Goal: Use online tool/utility: Utilize a website feature to perform a specific function

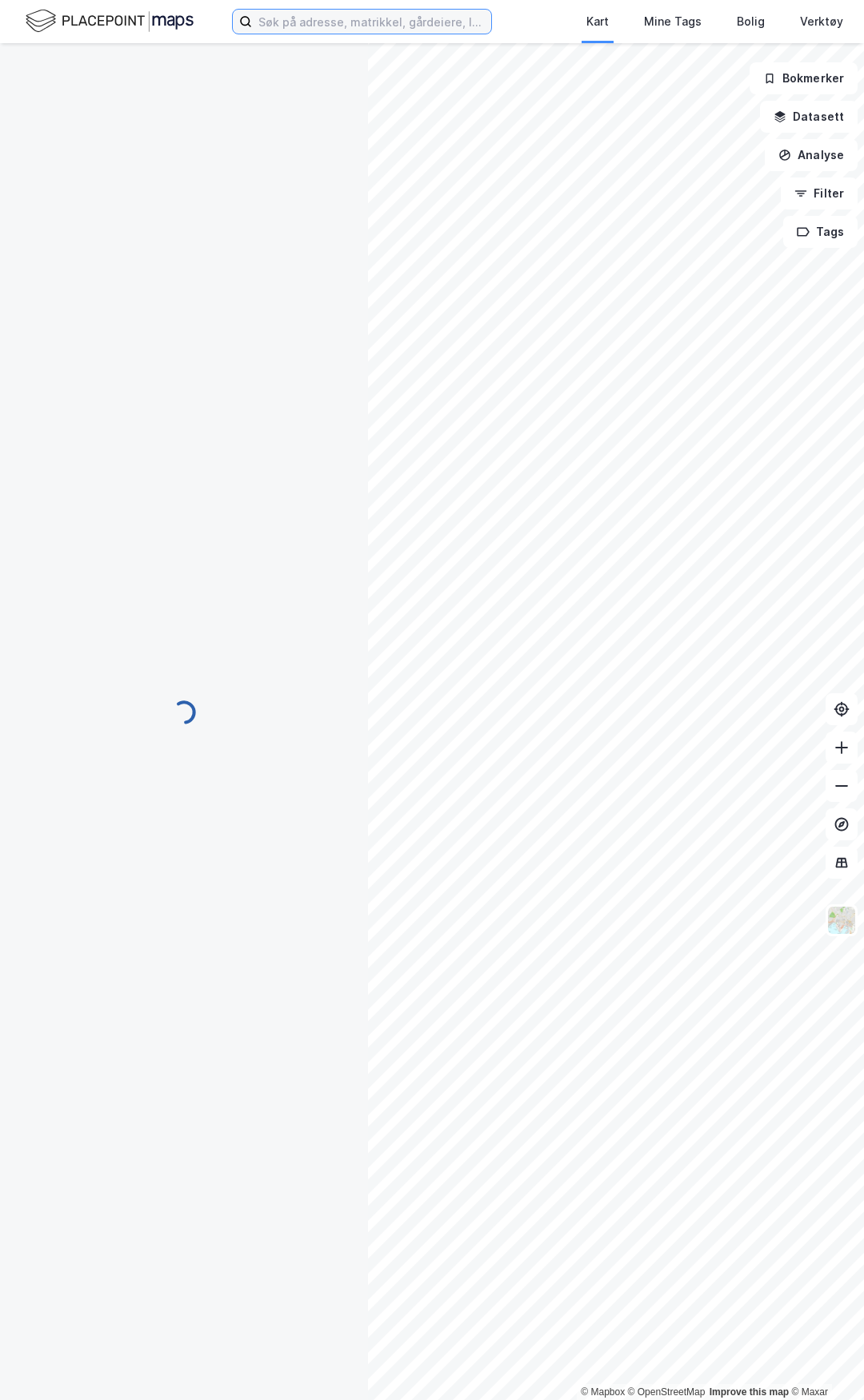
click at [358, 18] on input at bounding box center [372, 21] width 240 height 24
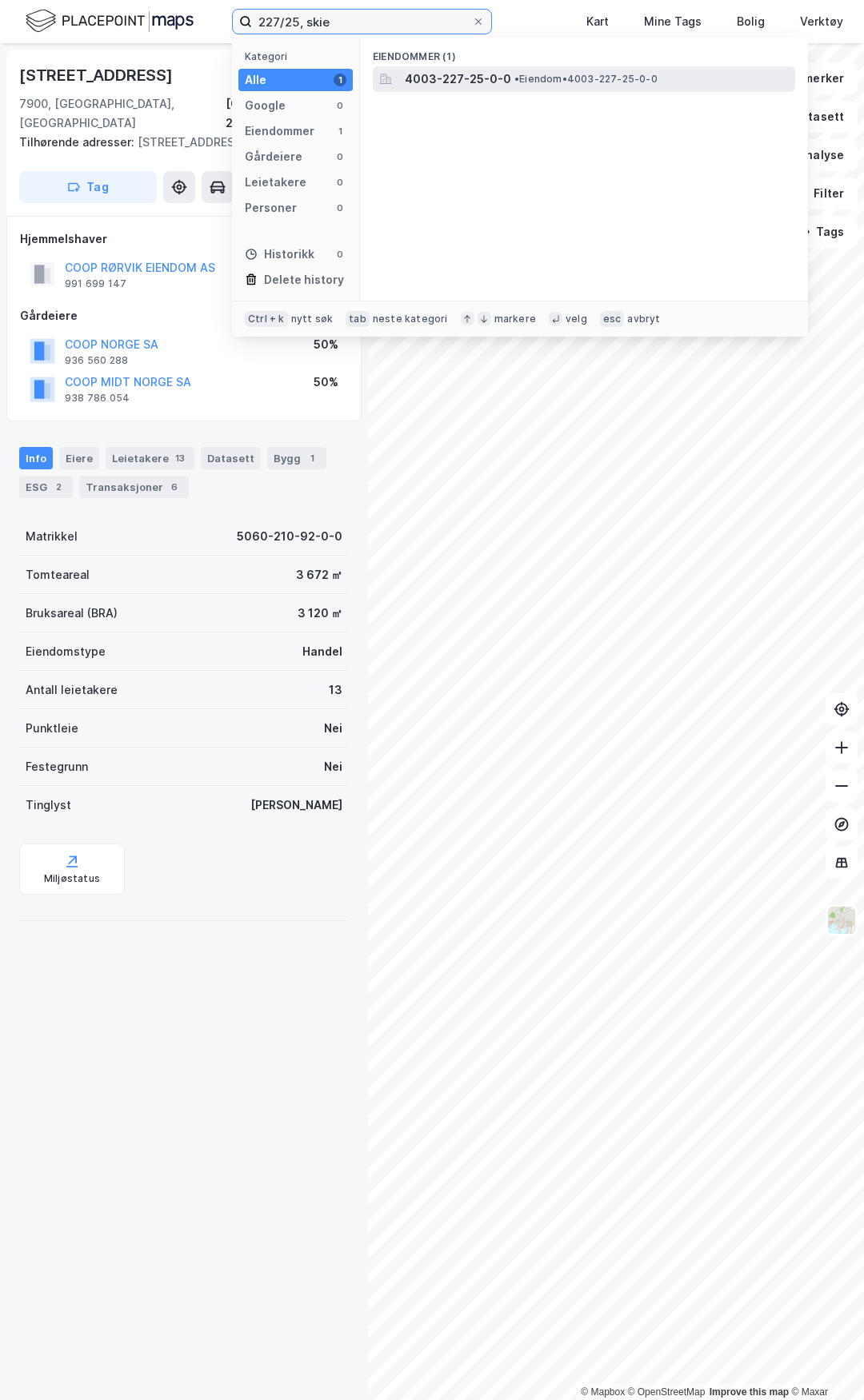
type input "227/25, skie"
click at [484, 71] on span "4003-227-25-0-0" at bounding box center [458, 79] width 107 height 19
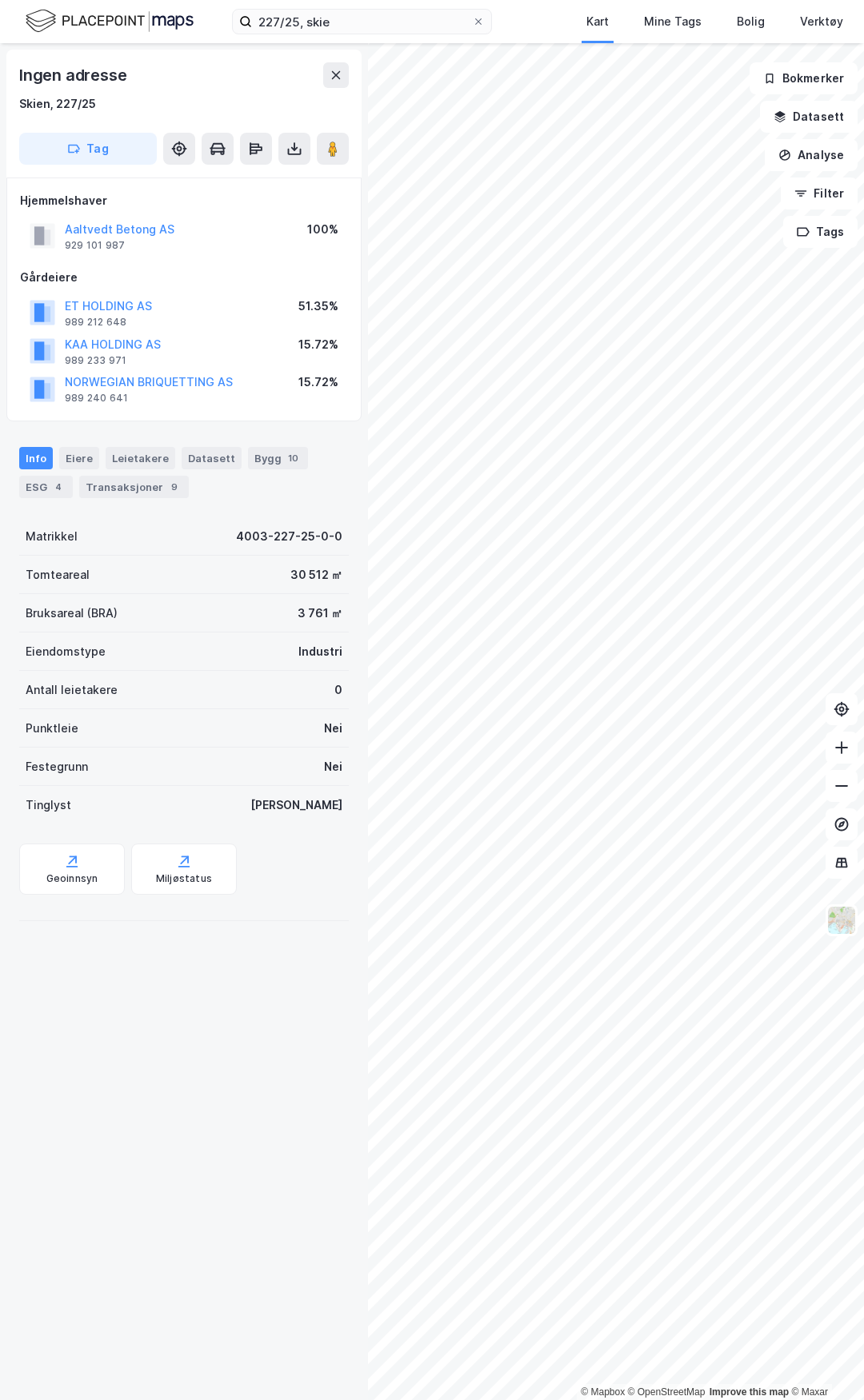
click at [863, 755] on html "227/25, skie Kart Mine Tags [PERSON_NAME] Verktøy [PERSON_NAME] © Mapbox © Open…" at bounding box center [432, 700] width 864 height 1400
click at [335, 80] on icon at bounding box center [336, 75] width 13 height 13
click at [817, 21] on div "Verktøy" at bounding box center [821, 22] width 43 height 19
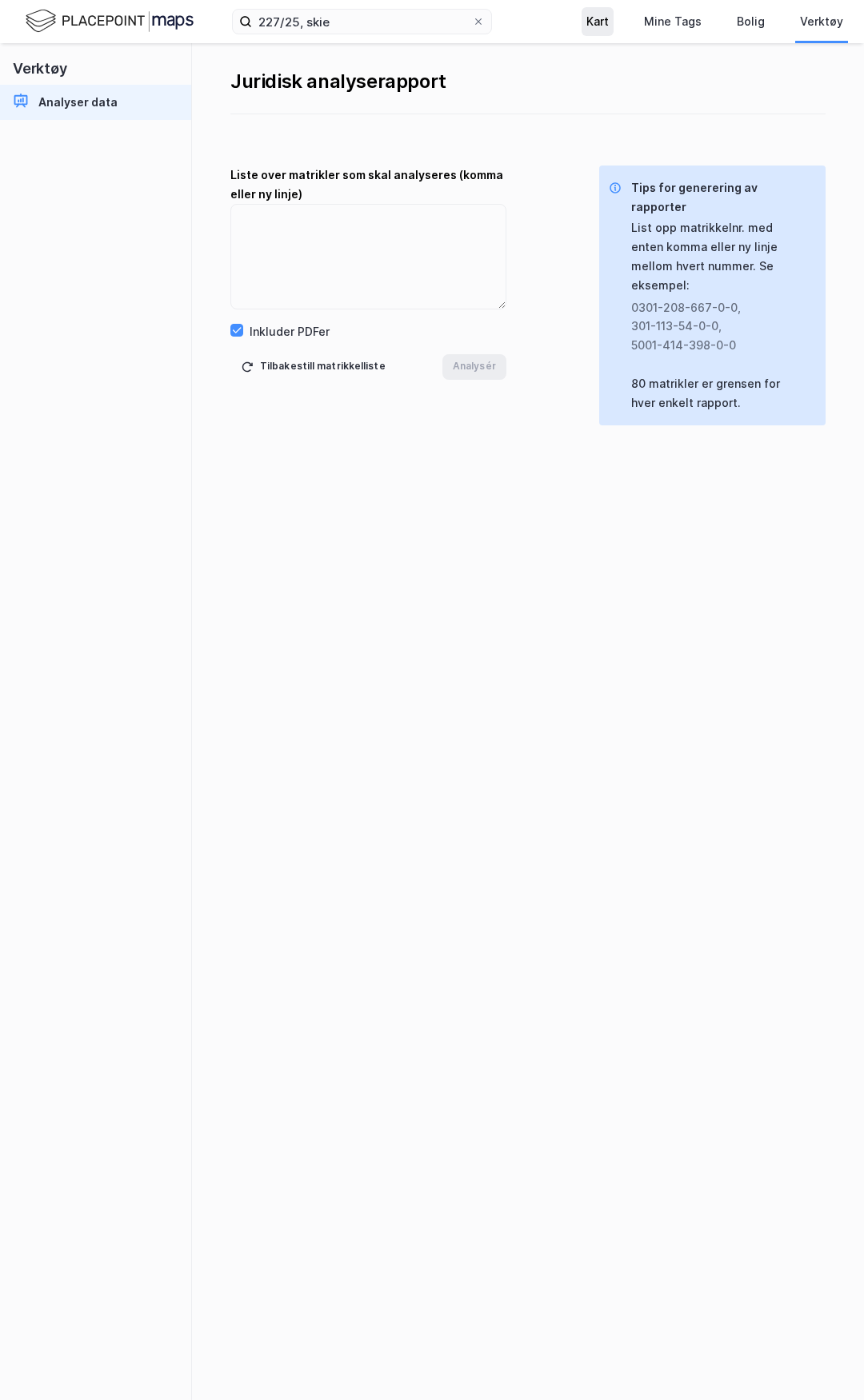
click at [610, 21] on div "Kart" at bounding box center [597, 21] width 32 height 29
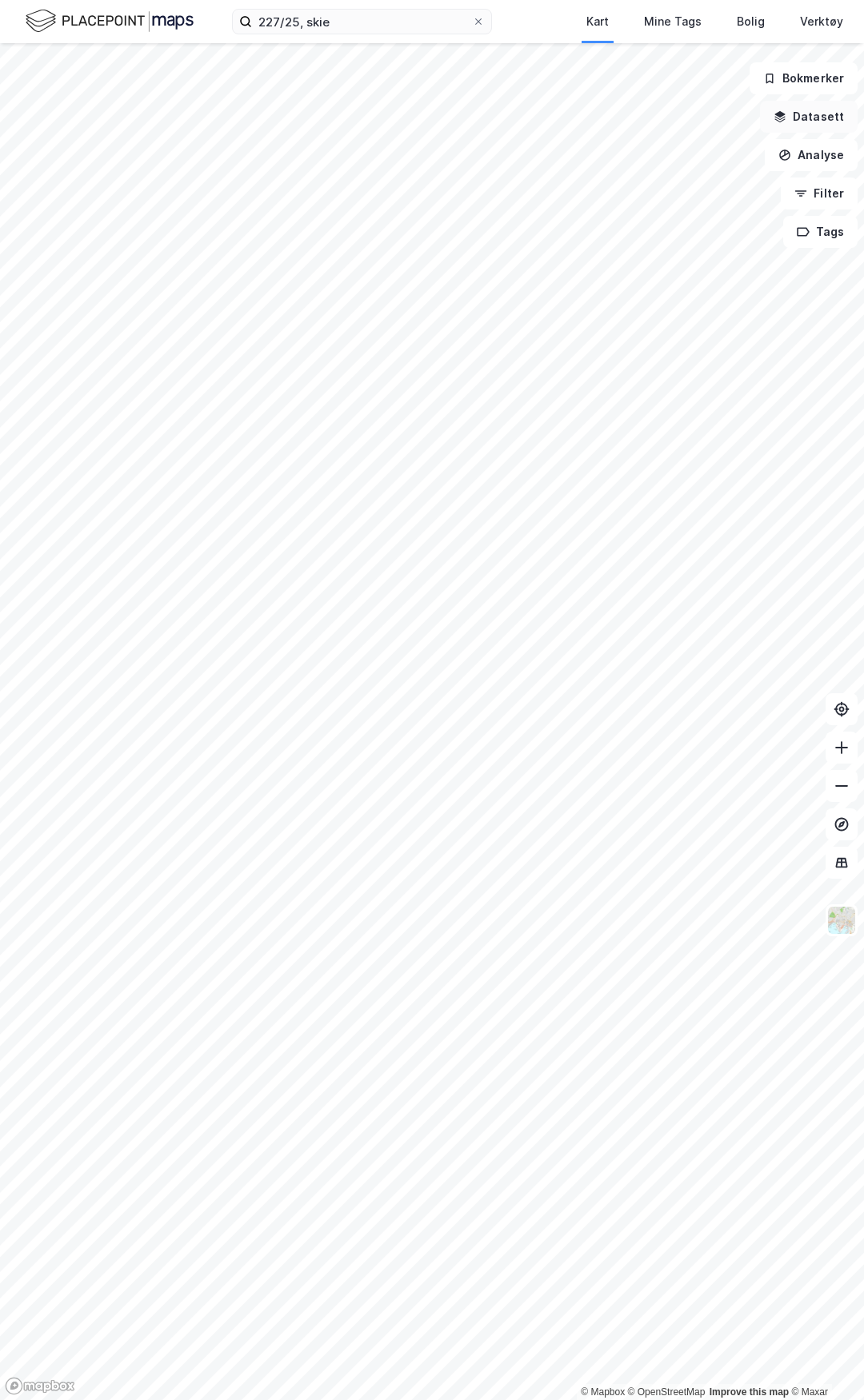
click at [820, 119] on button "Datasett" at bounding box center [809, 116] width 98 height 32
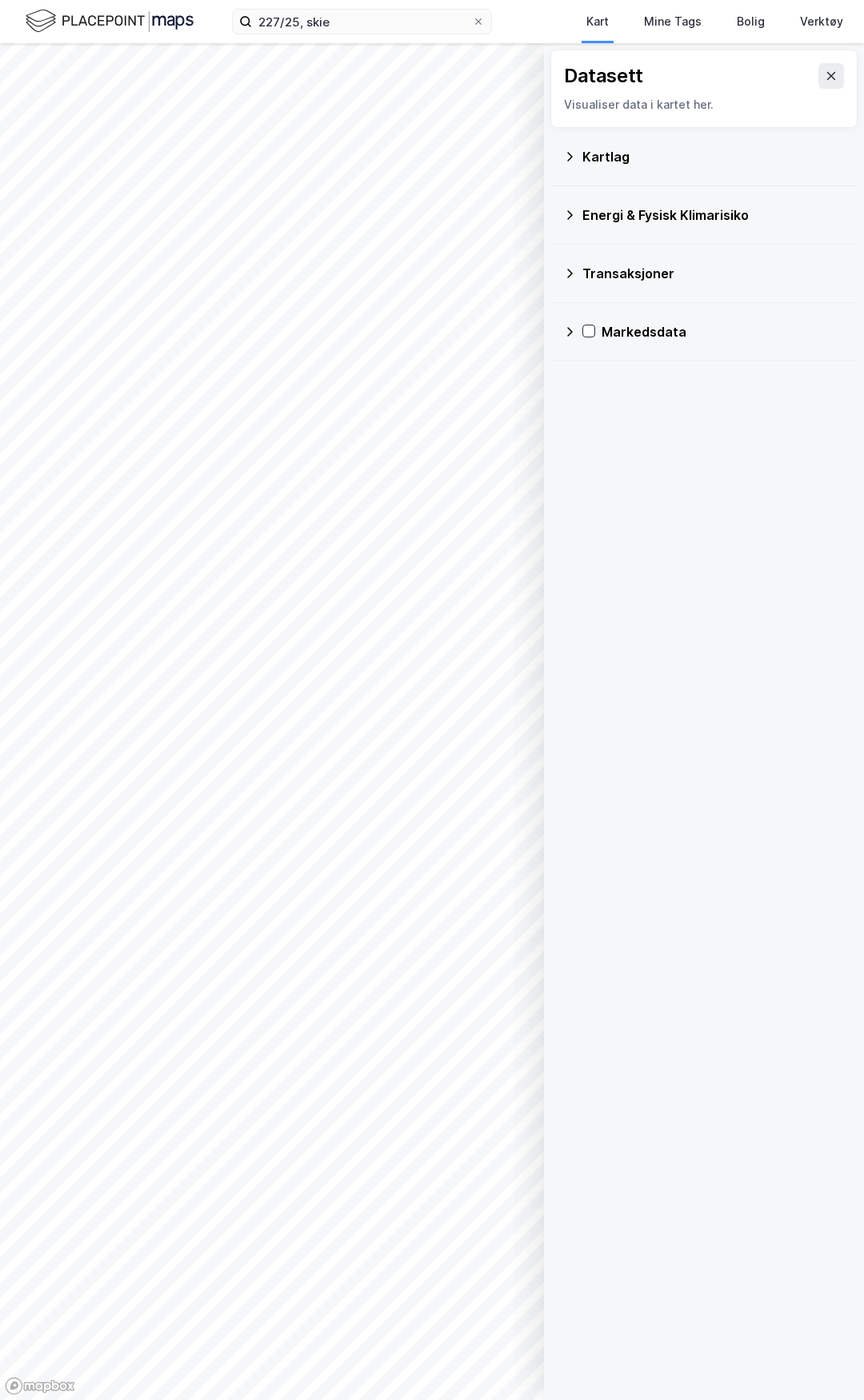
click at [838, 55] on div "Datasett Visualiser data i kartet her." at bounding box center [704, 88] width 307 height 78
click at [824, 76] on icon at bounding box center [831, 76] width 13 height 13
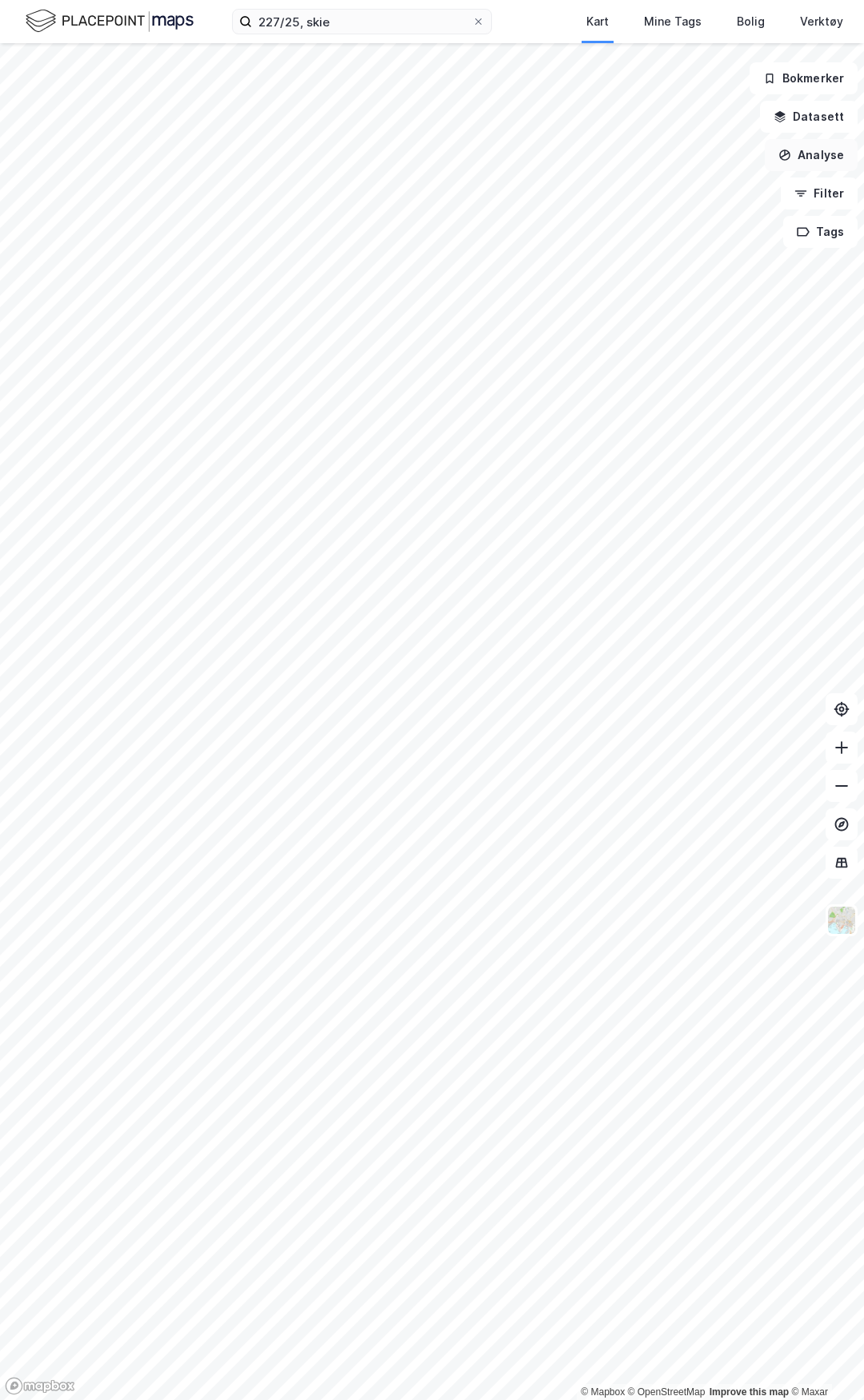
click at [808, 152] on button "Analyse" at bounding box center [810, 155] width 92 height 32
click at [648, 190] on div "Tegn område" at bounding box center [672, 188] width 139 height 13
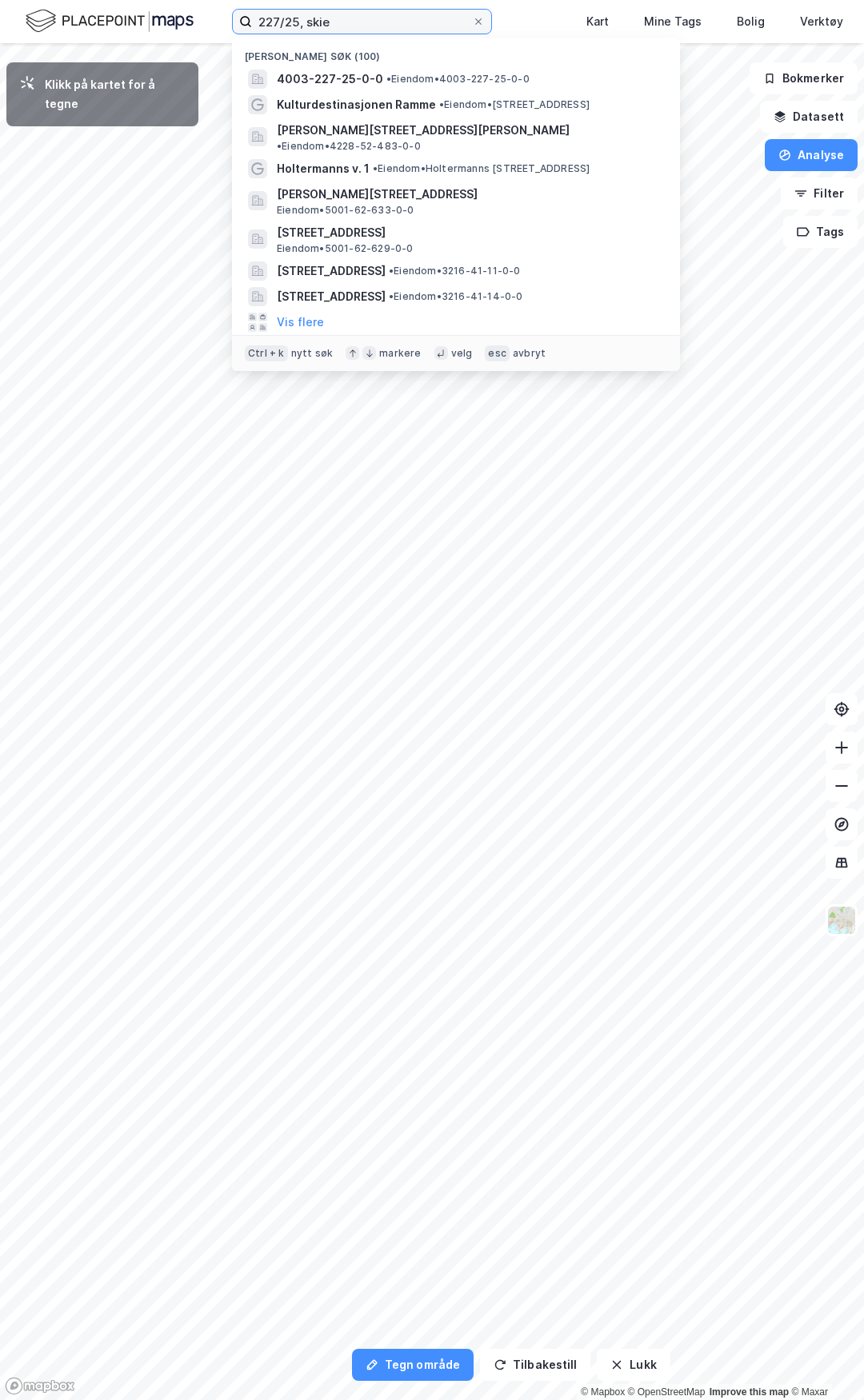
click at [329, 32] on input "227/25, skie" at bounding box center [362, 21] width 220 height 24
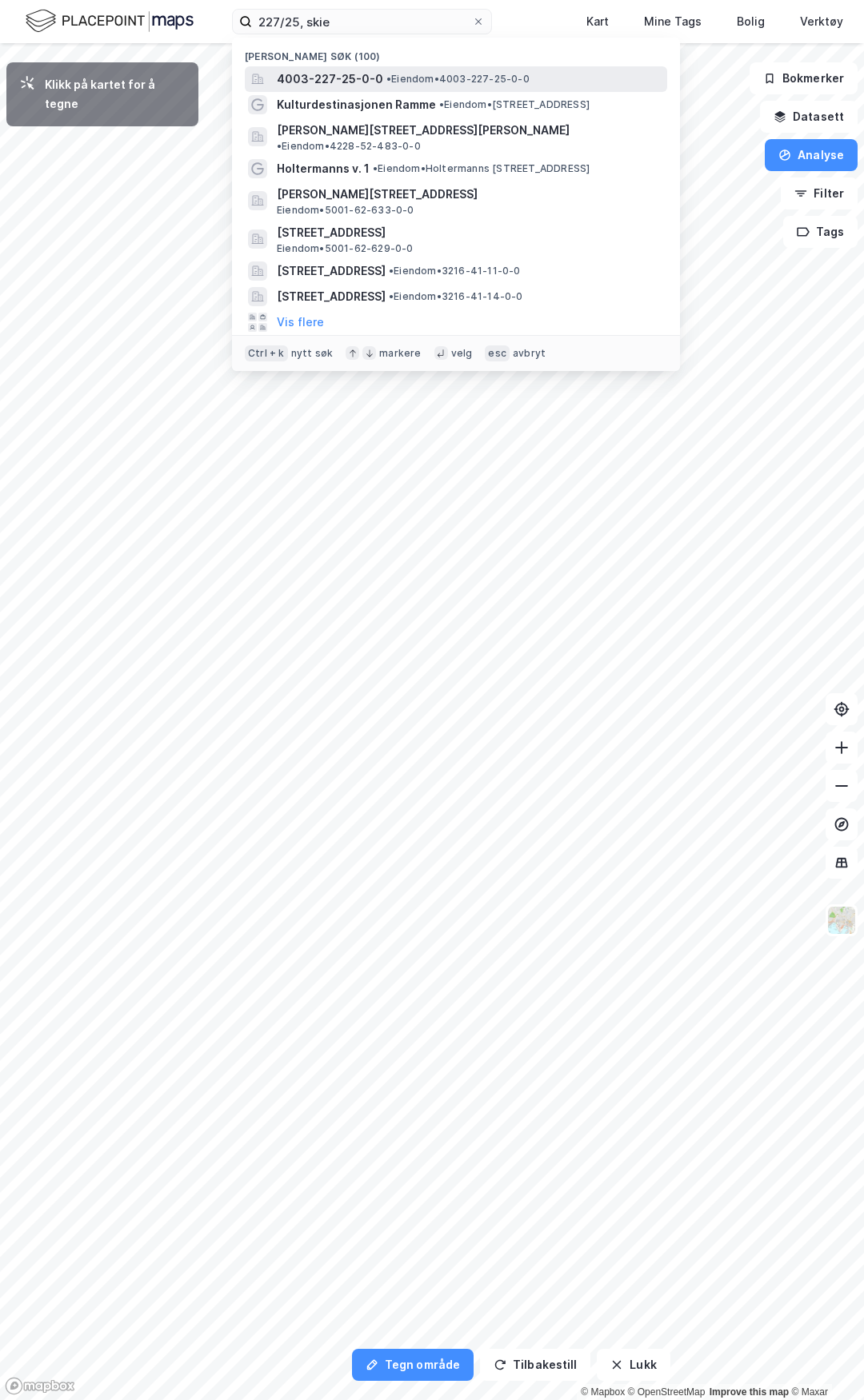
click at [346, 81] on span "4003-227-25-0-0" at bounding box center [329, 79] width 107 height 19
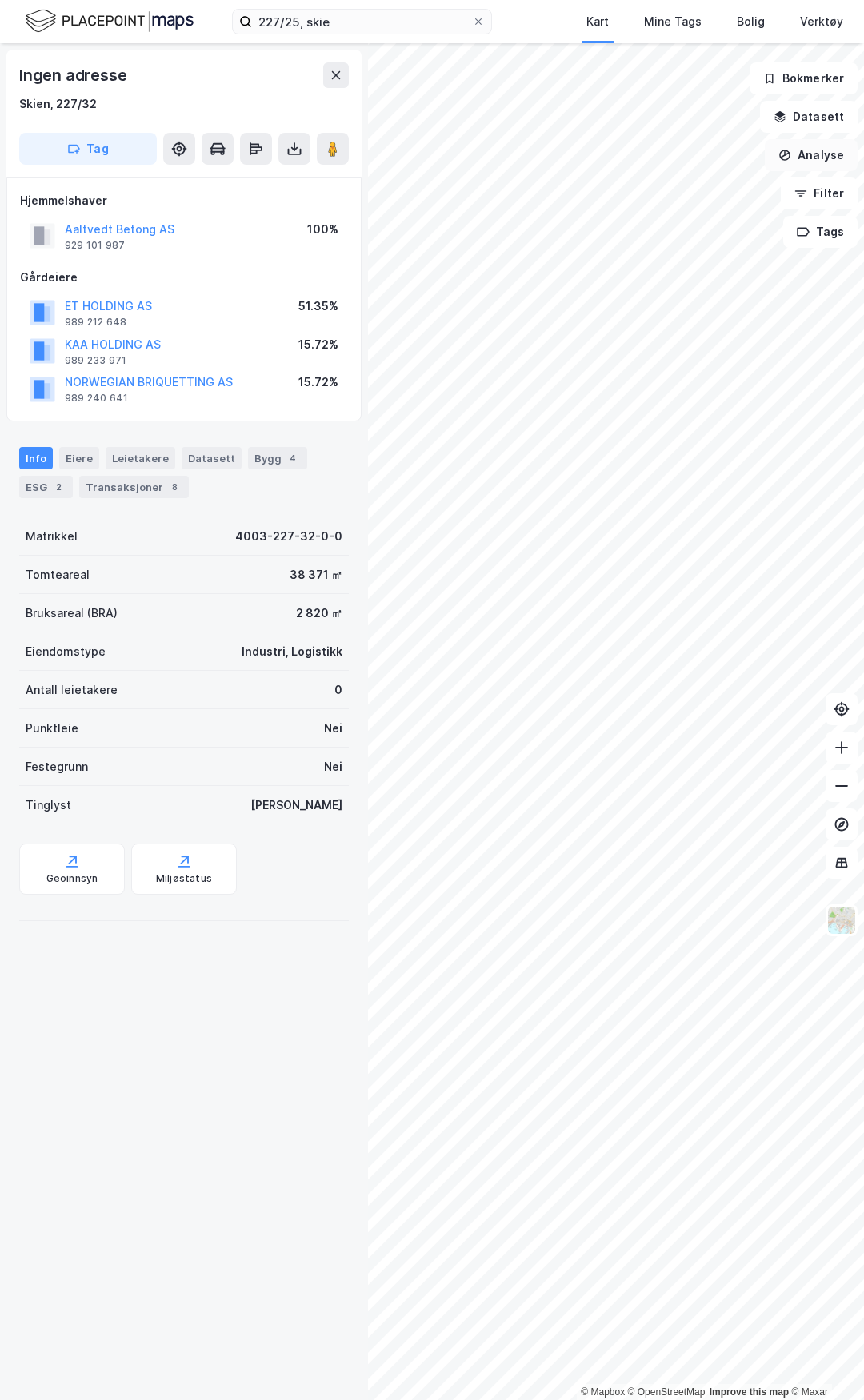
click at [805, 152] on button "Analyse" at bounding box center [810, 155] width 92 height 32
click at [654, 161] on div "Mål avstand" at bounding box center [672, 156] width 139 height 13
click at [553, 716] on div "39,8m" at bounding box center [543, 735] width 41 height 51
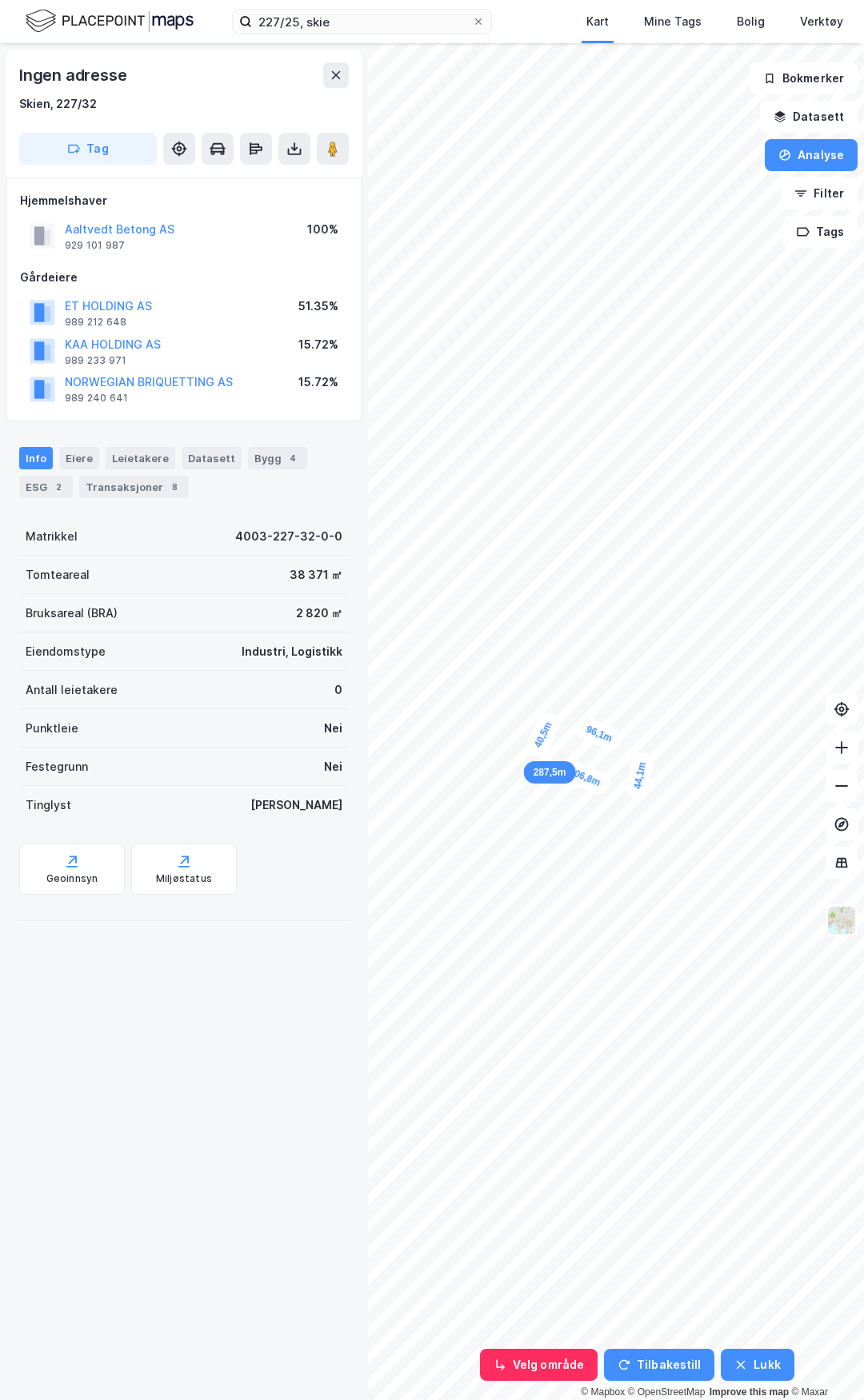
click at [534, 755] on div "40,5m" at bounding box center [543, 735] width 41 height 51
click at [532, 758] on div "2,2m" at bounding box center [532, 756] width 45 height 45
click at [327, 75] on button at bounding box center [336, 75] width 26 height 26
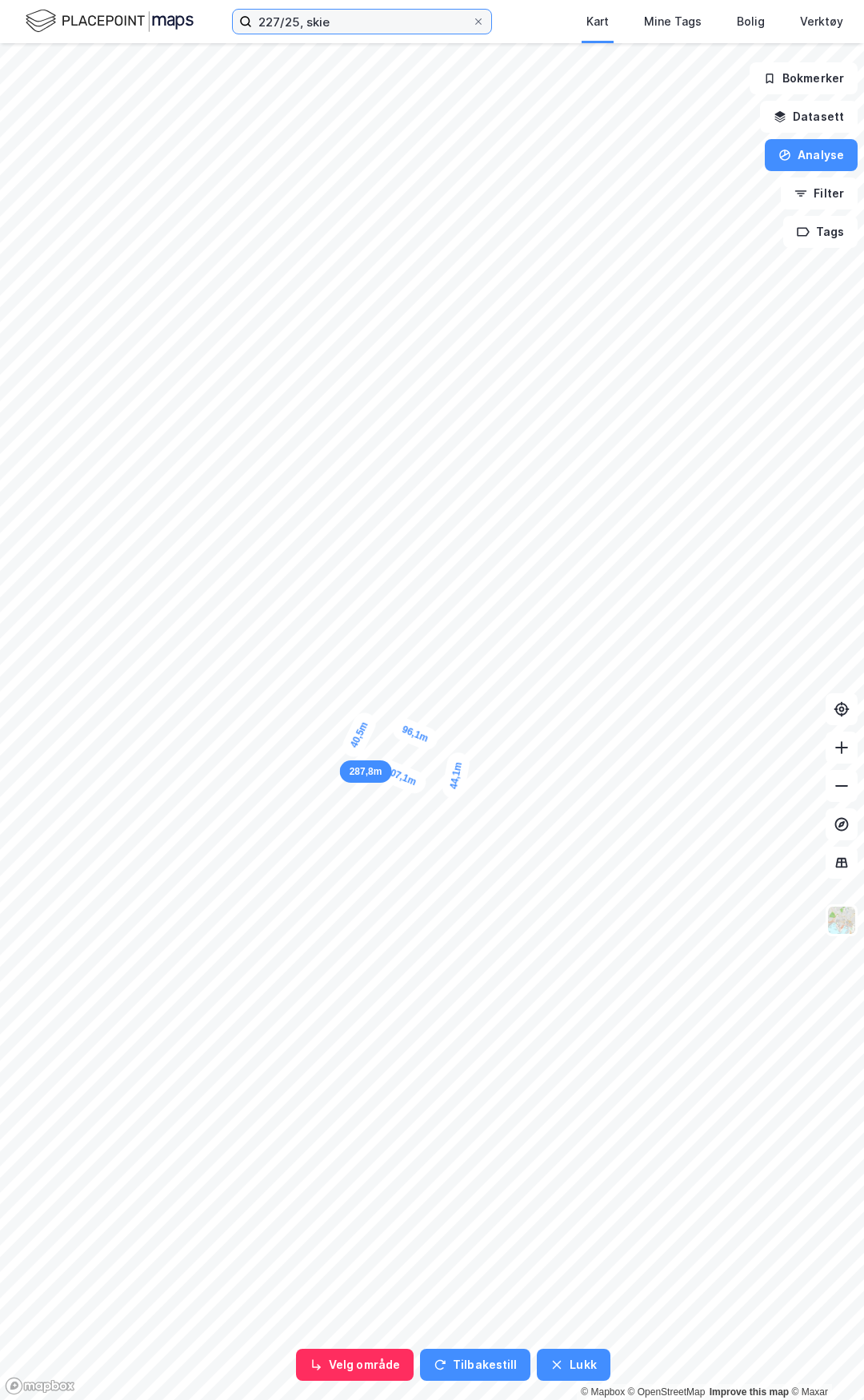
click at [443, 22] on input "227/25, skie" at bounding box center [362, 21] width 220 height 24
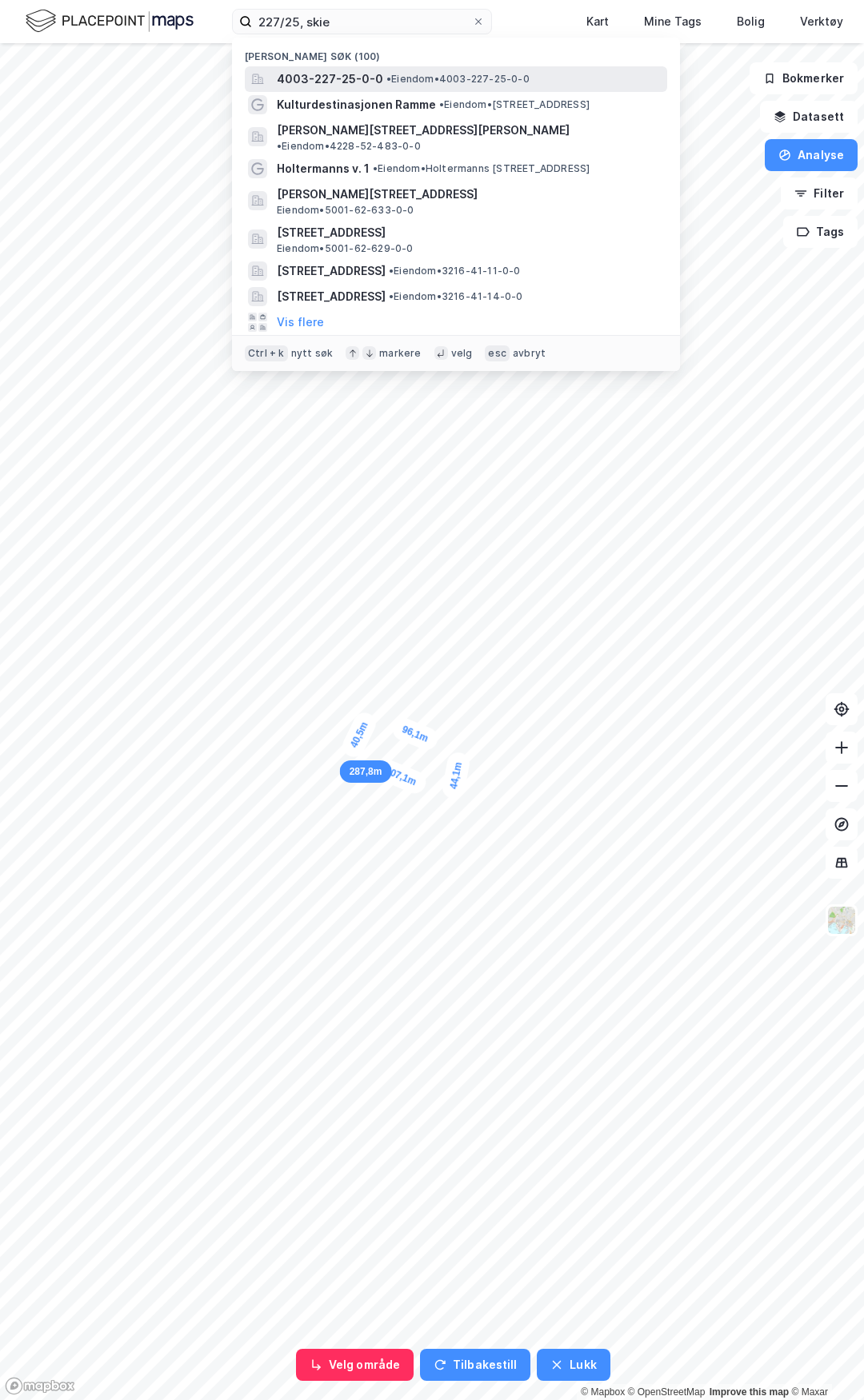
click at [315, 76] on span "4003-227-25-0-0" at bounding box center [329, 79] width 107 height 19
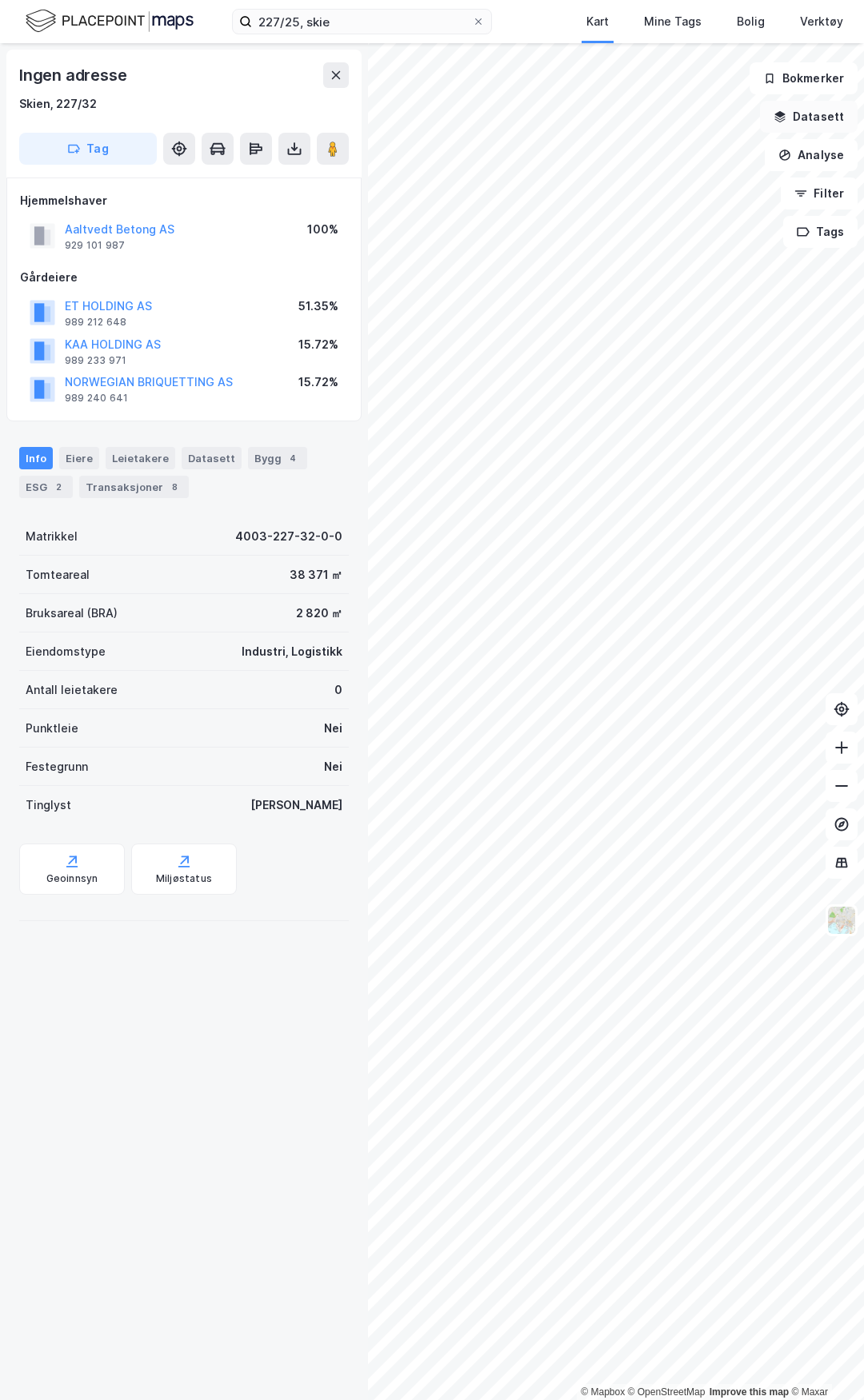
click at [822, 125] on button "Datasett" at bounding box center [809, 116] width 98 height 32
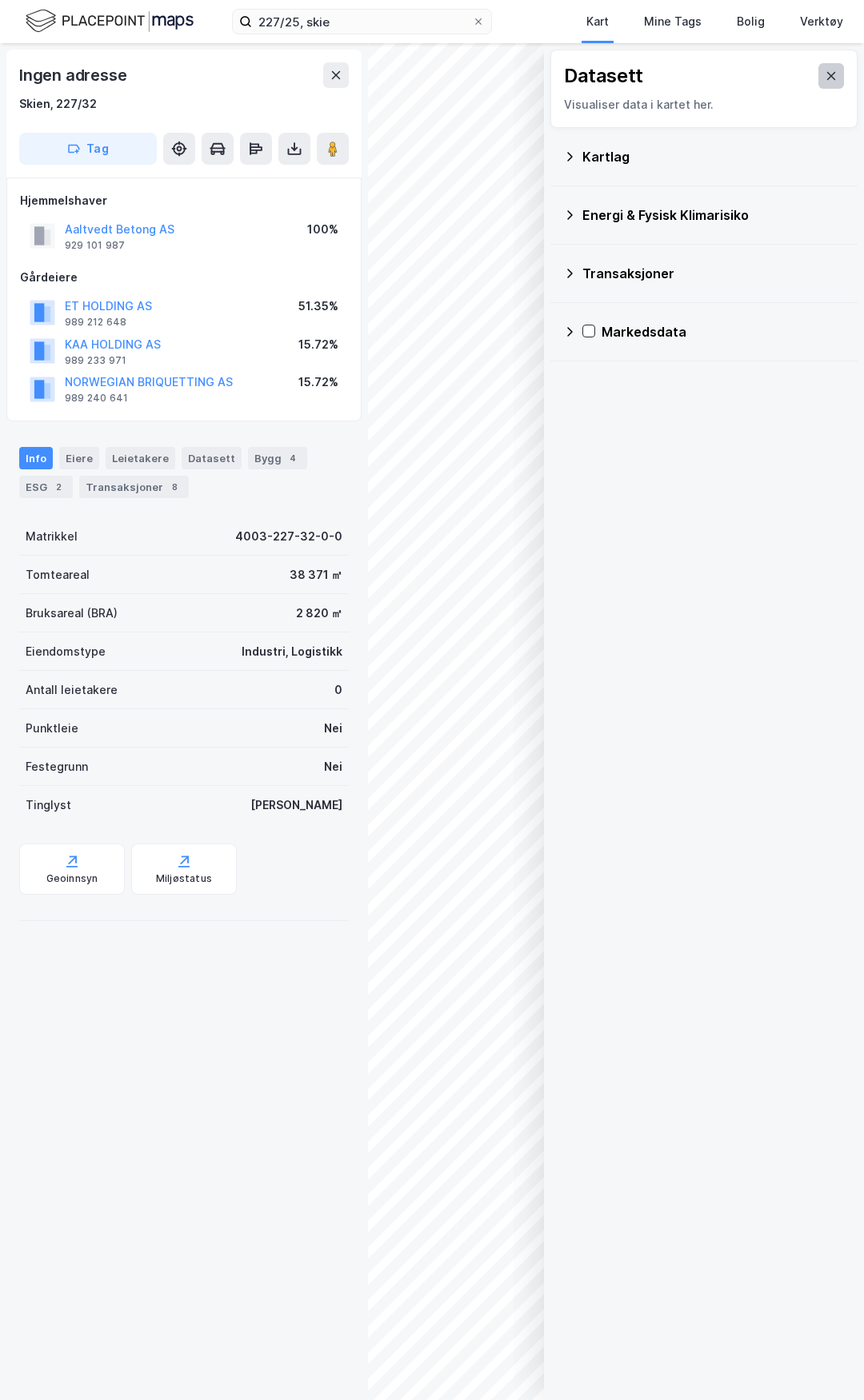
click at [818, 85] on button at bounding box center [831, 76] width 26 height 26
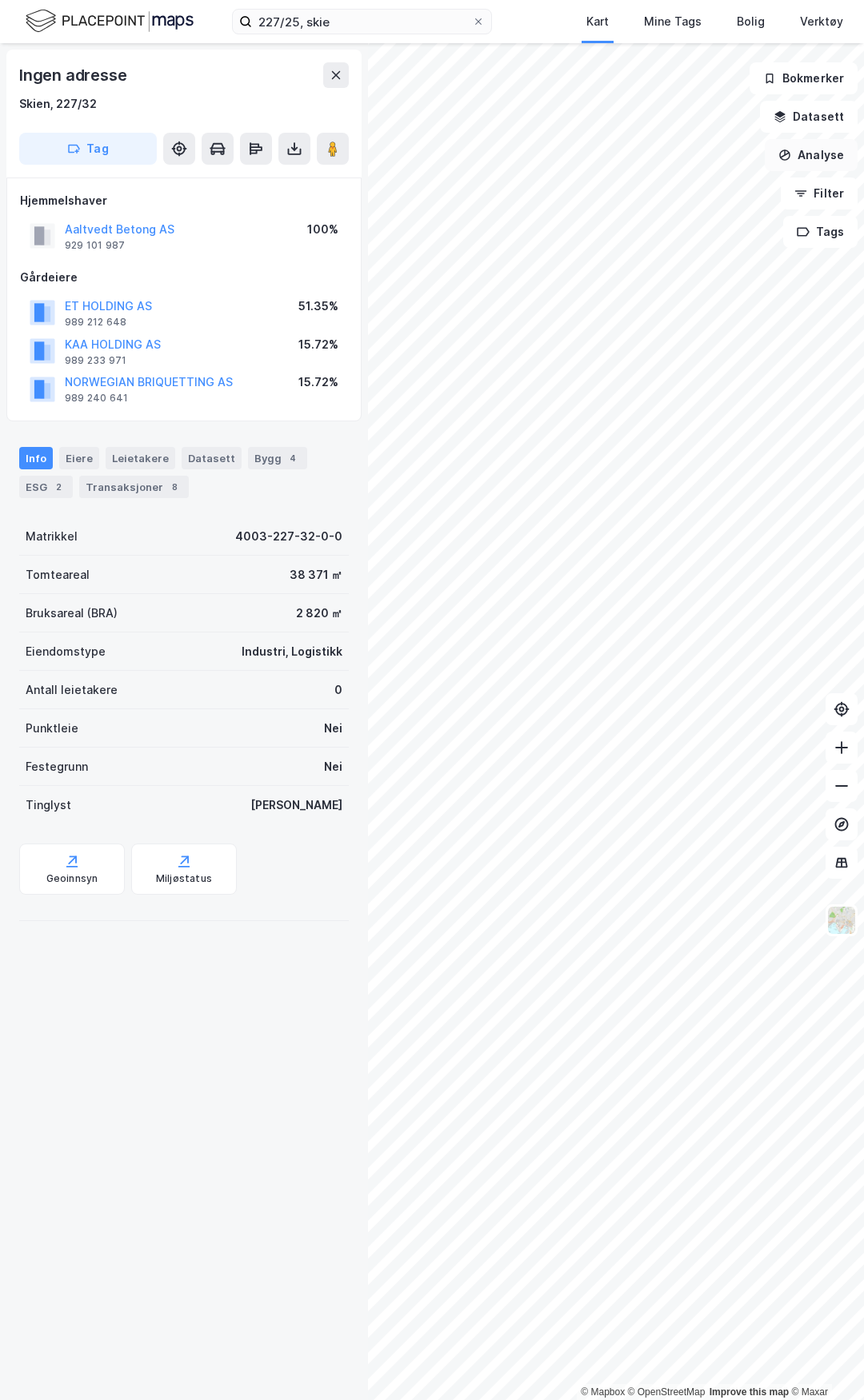
click at [811, 152] on button "Analyse" at bounding box center [810, 155] width 92 height 32
click at [662, 184] on div "Tegn område" at bounding box center [672, 188] width 139 height 13
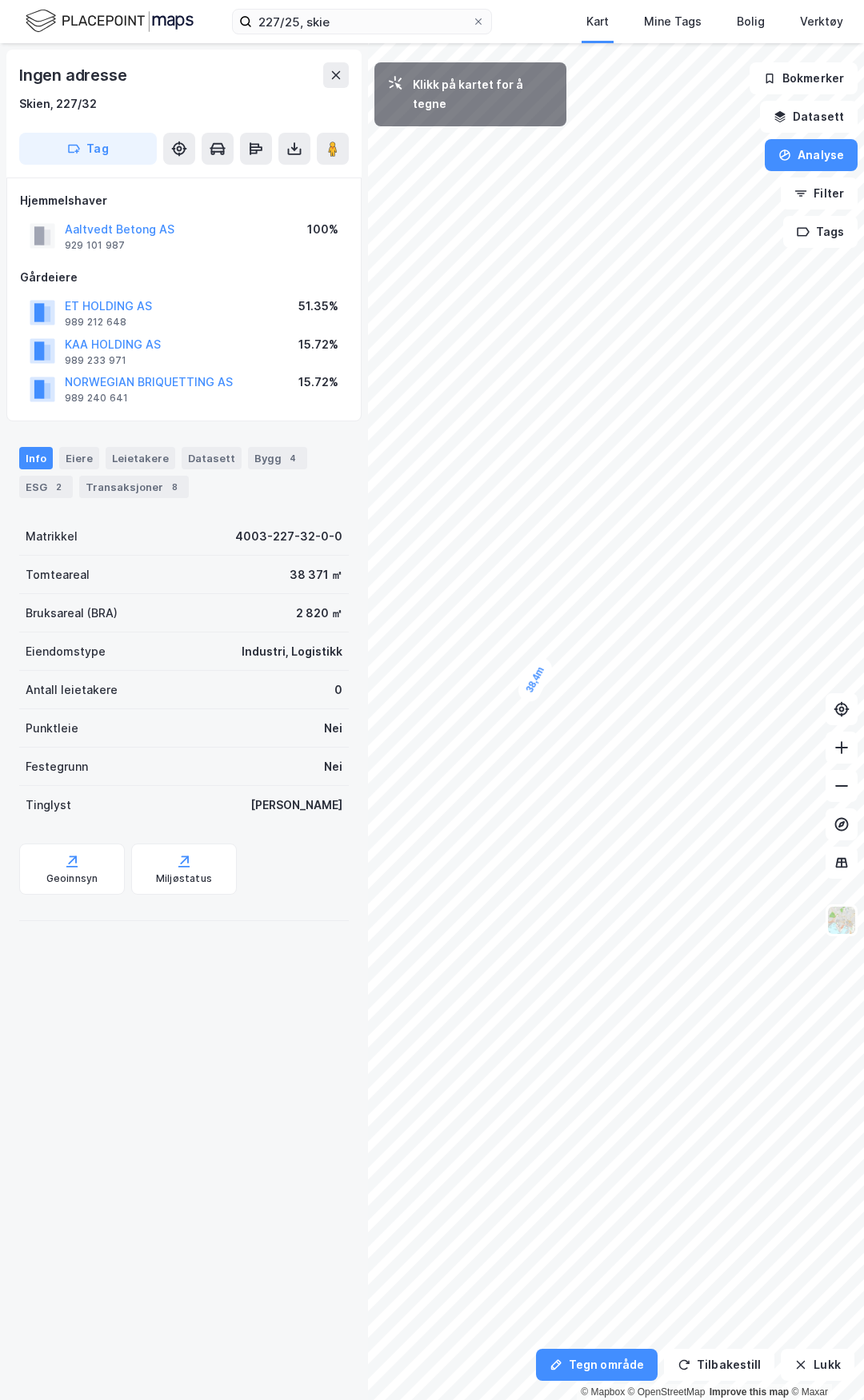
click at [544, 661] on div "38,4m" at bounding box center [535, 680] width 41 height 51
